Goal: Find specific page/section: Find specific page/section

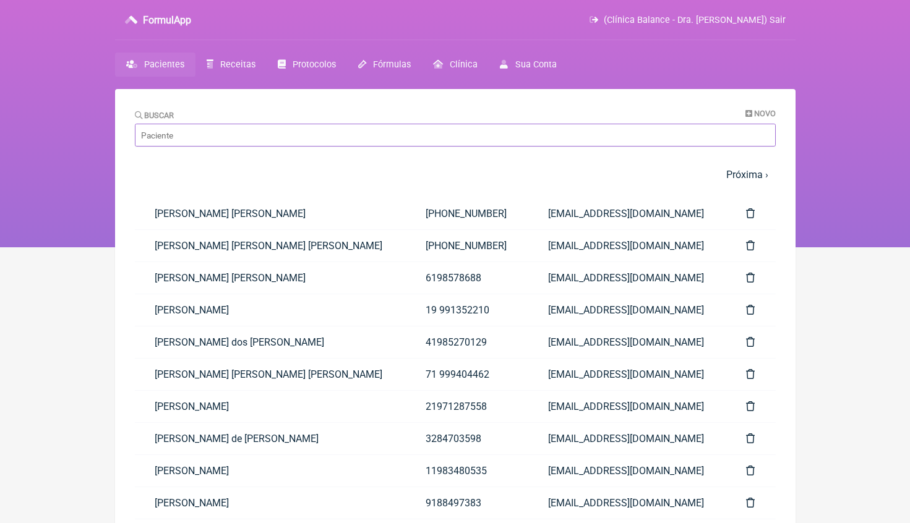
click at [476, 135] on input "Buscar" at bounding box center [455, 135] width 641 height 23
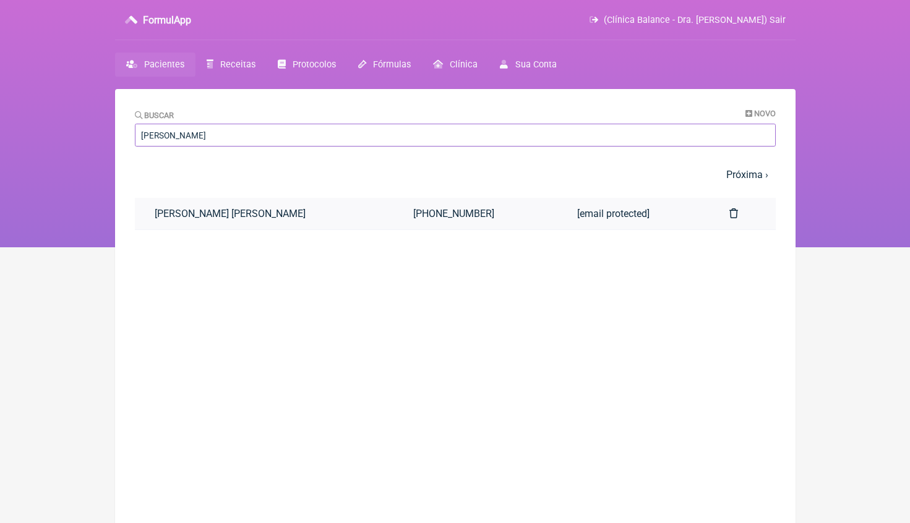
type input "[PERSON_NAME]"
click at [332, 205] on link "[PERSON_NAME] [PERSON_NAME]" at bounding box center [264, 214] width 259 height 32
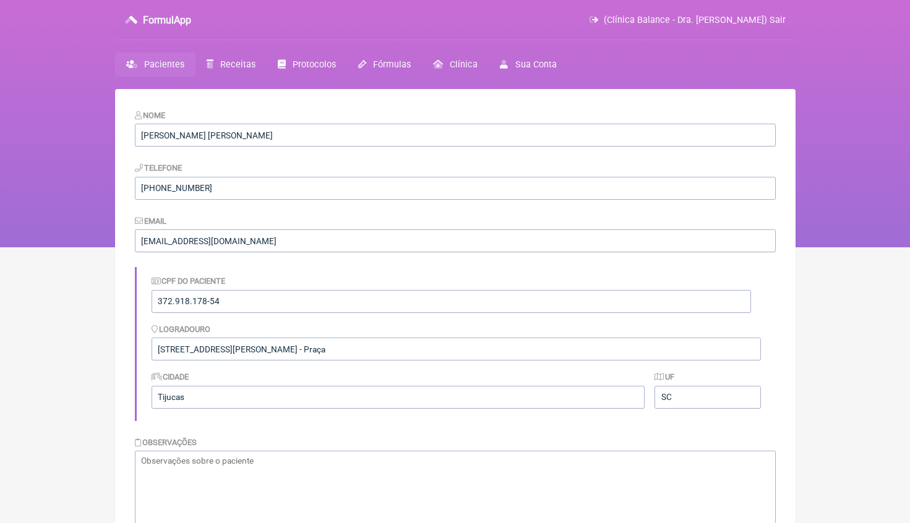
click at [180, 69] on span "Pacientes" at bounding box center [164, 64] width 40 height 11
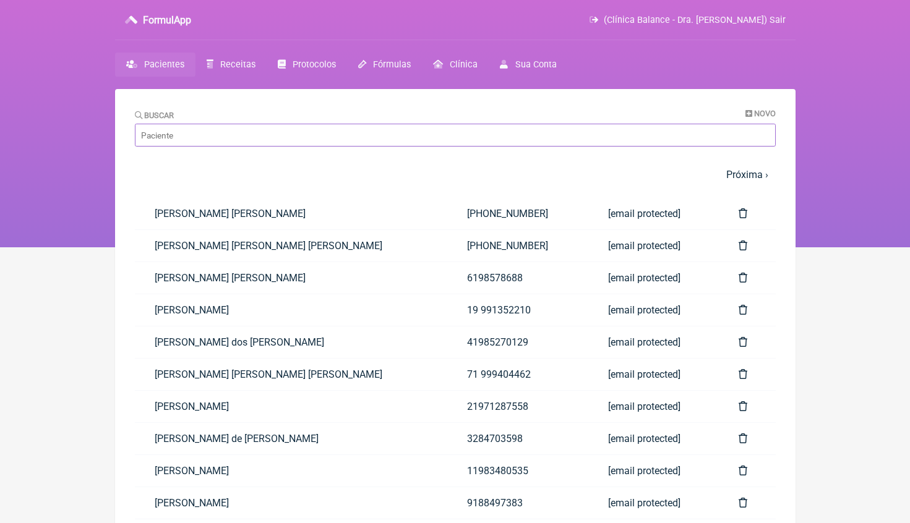
click at [247, 142] on input "Buscar" at bounding box center [455, 135] width 641 height 23
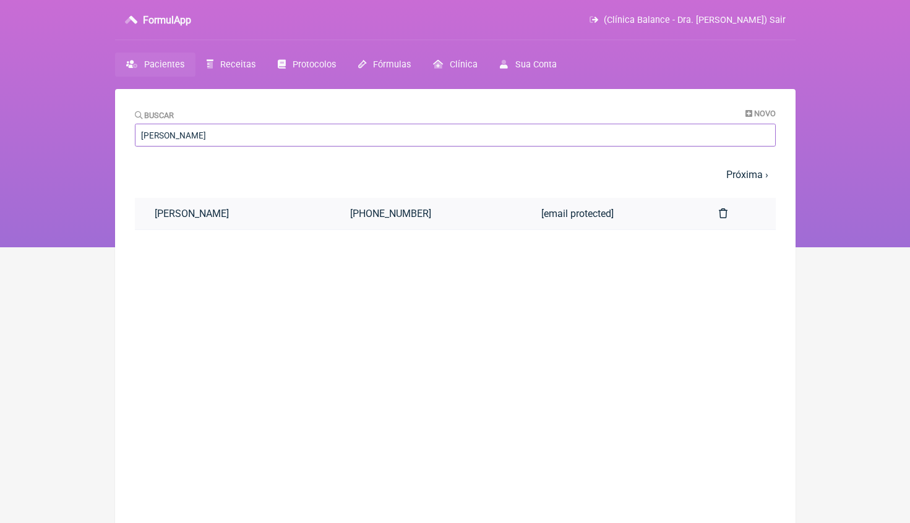
type input "[PERSON_NAME]"
click at [221, 212] on link "[PERSON_NAME]" at bounding box center [233, 214] width 196 height 32
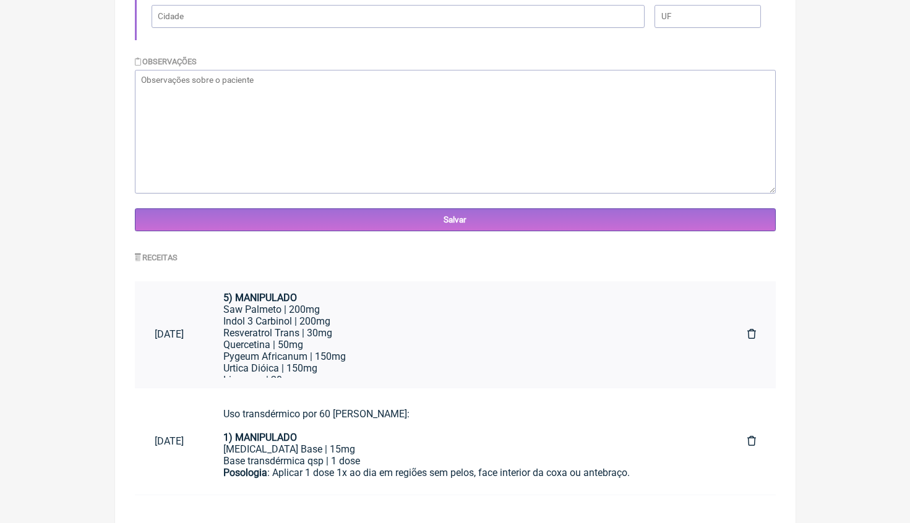
scroll to position [445, 0]
